Goal: Task Accomplishment & Management: Manage account settings

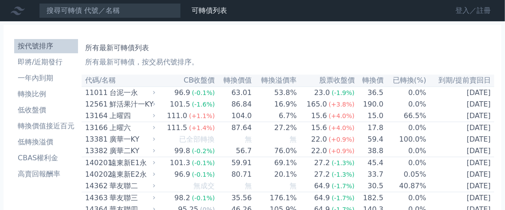
click at [454, 8] on link "登入／註冊" at bounding box center [473, 11] width 50 height 14
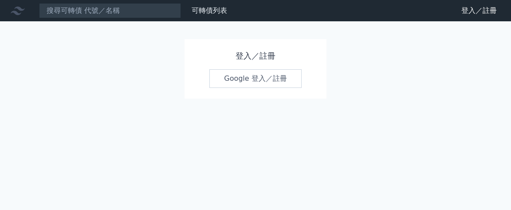
click at [252, 85] on link "Google 登入／註冊" at bounding box center [255, 78] width 92 height 19
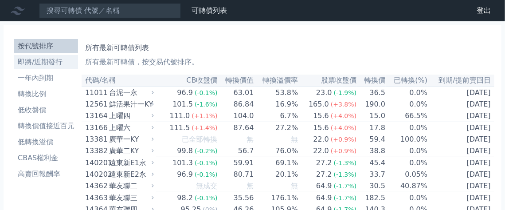
click at [20, 65] on li "即將/近期發行" at bounding box center [46, 62] width 64 height 11
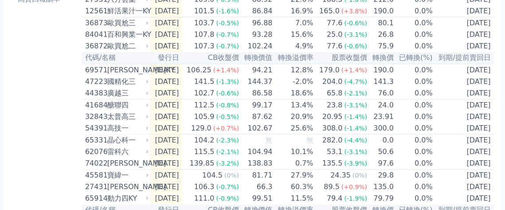
scroll to position [186, 0]
